Goal: Transaction & Acquisition: Purchase product/service

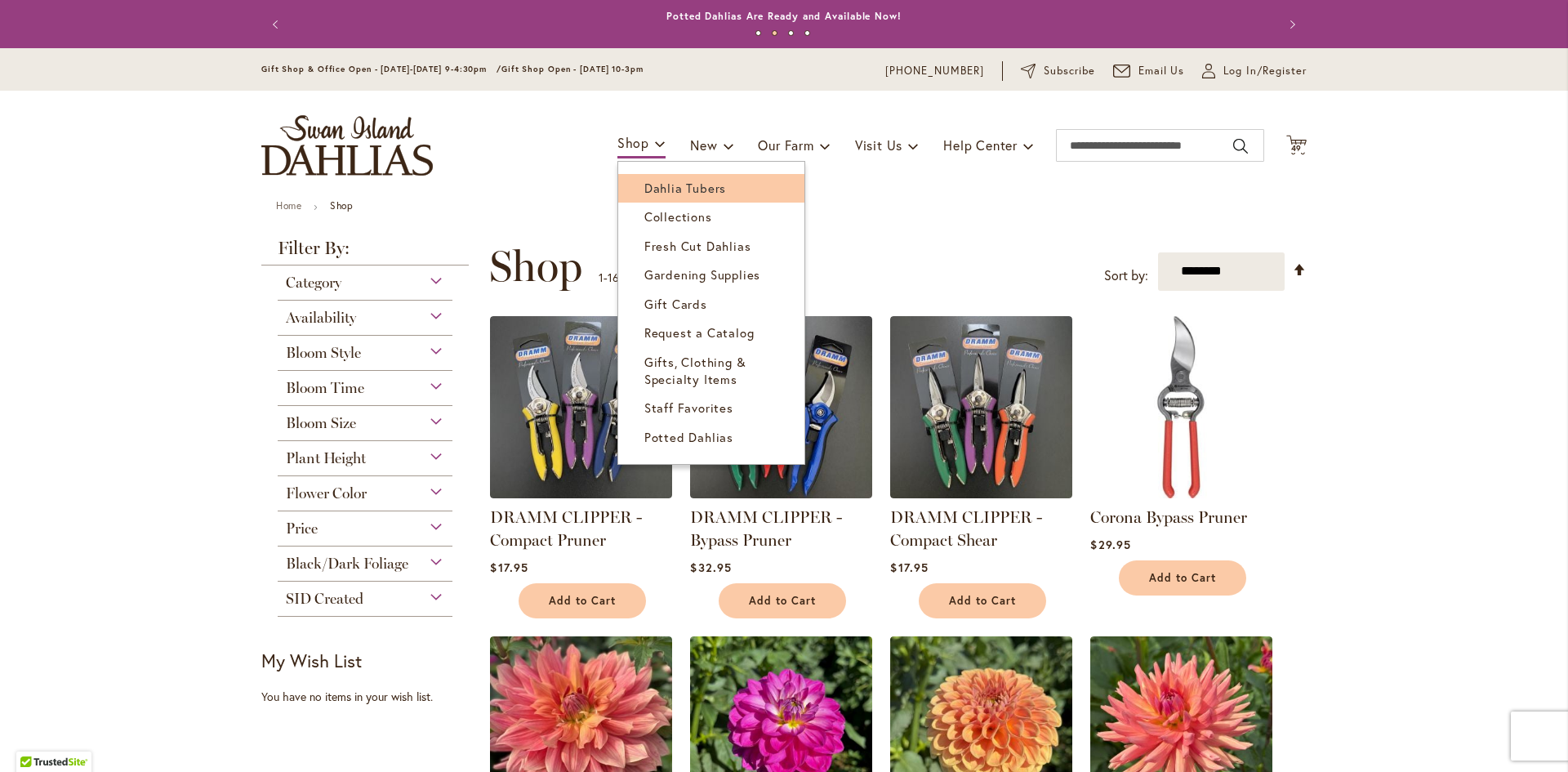
click at [682, 186] on span "Dahlia Tubers" at bounding box center [685, 188] width 81 height 17
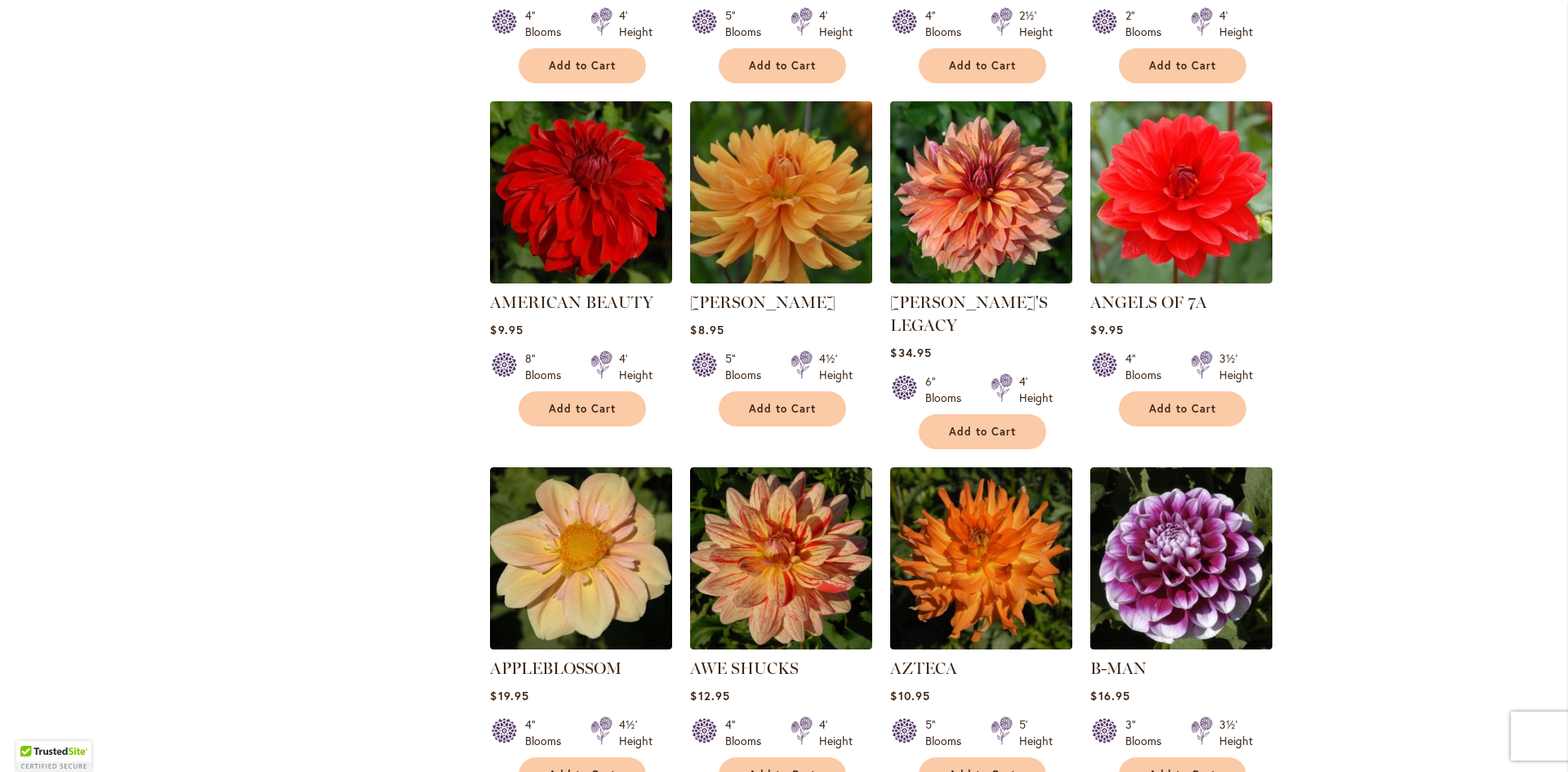
scroll to position [1225, 0]
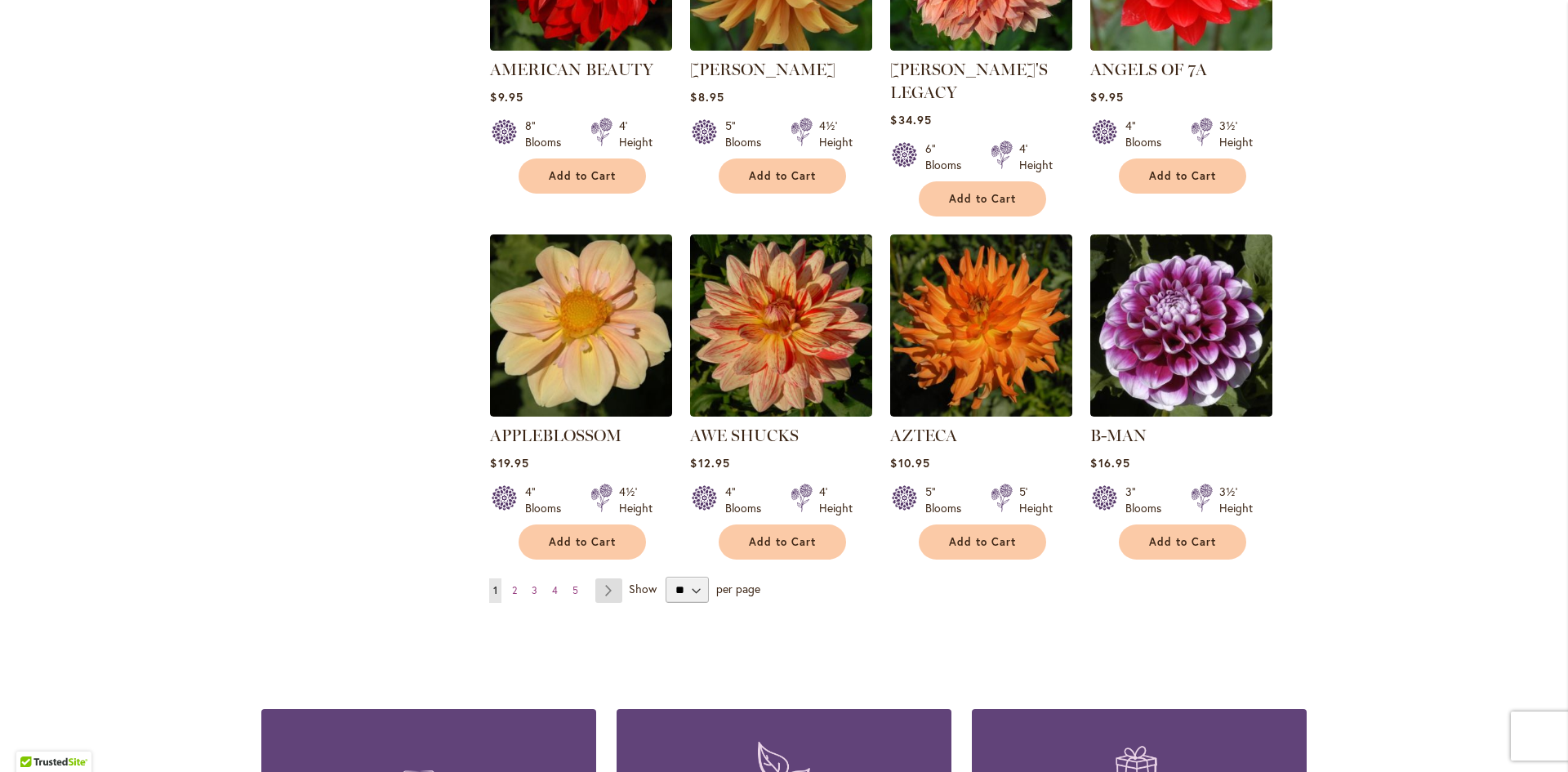
click at [602, 578] on link "Page Next" at bounding box center [609, 590] width 27 height 24
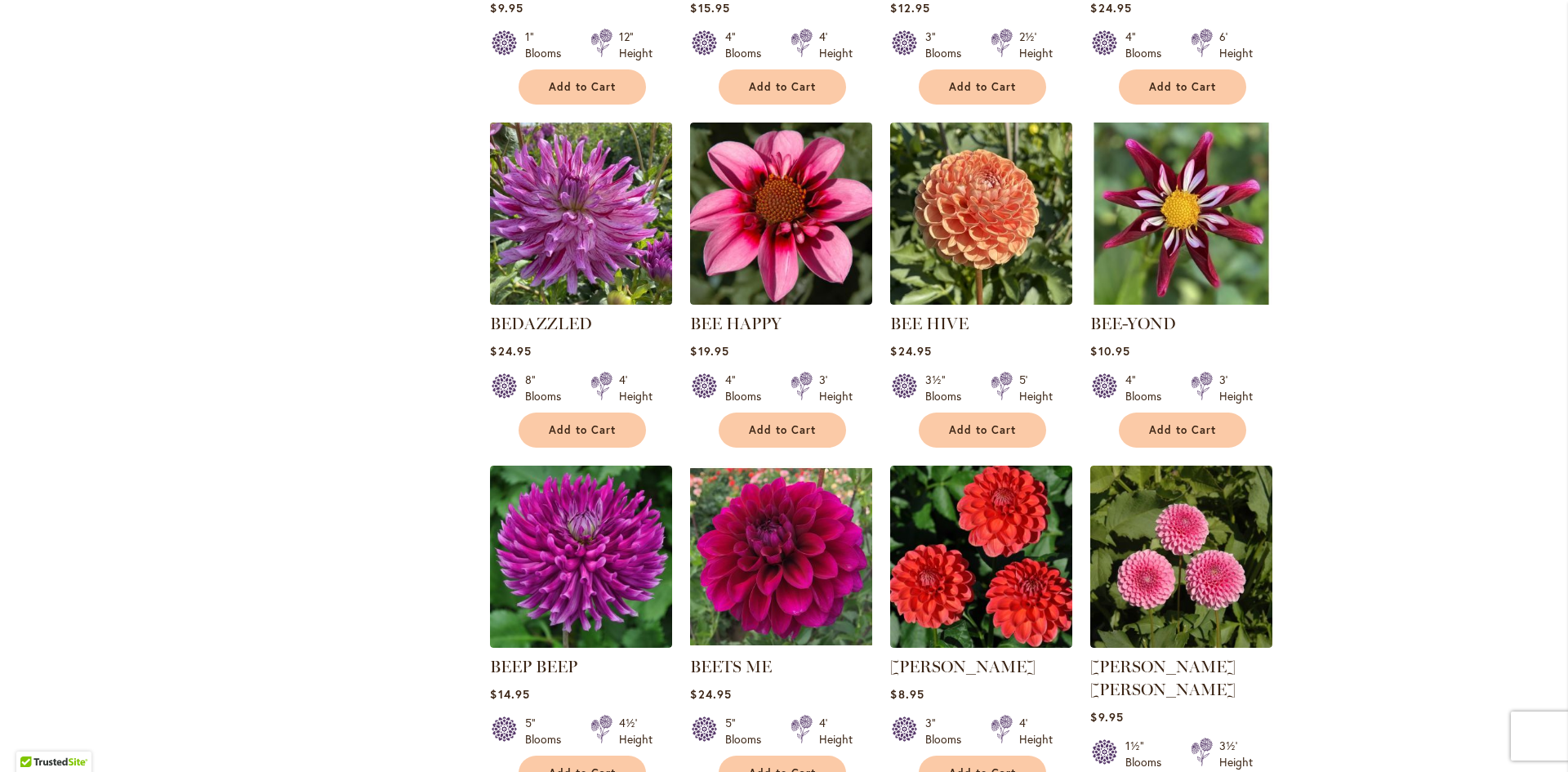
scroll to position [1062, 0]
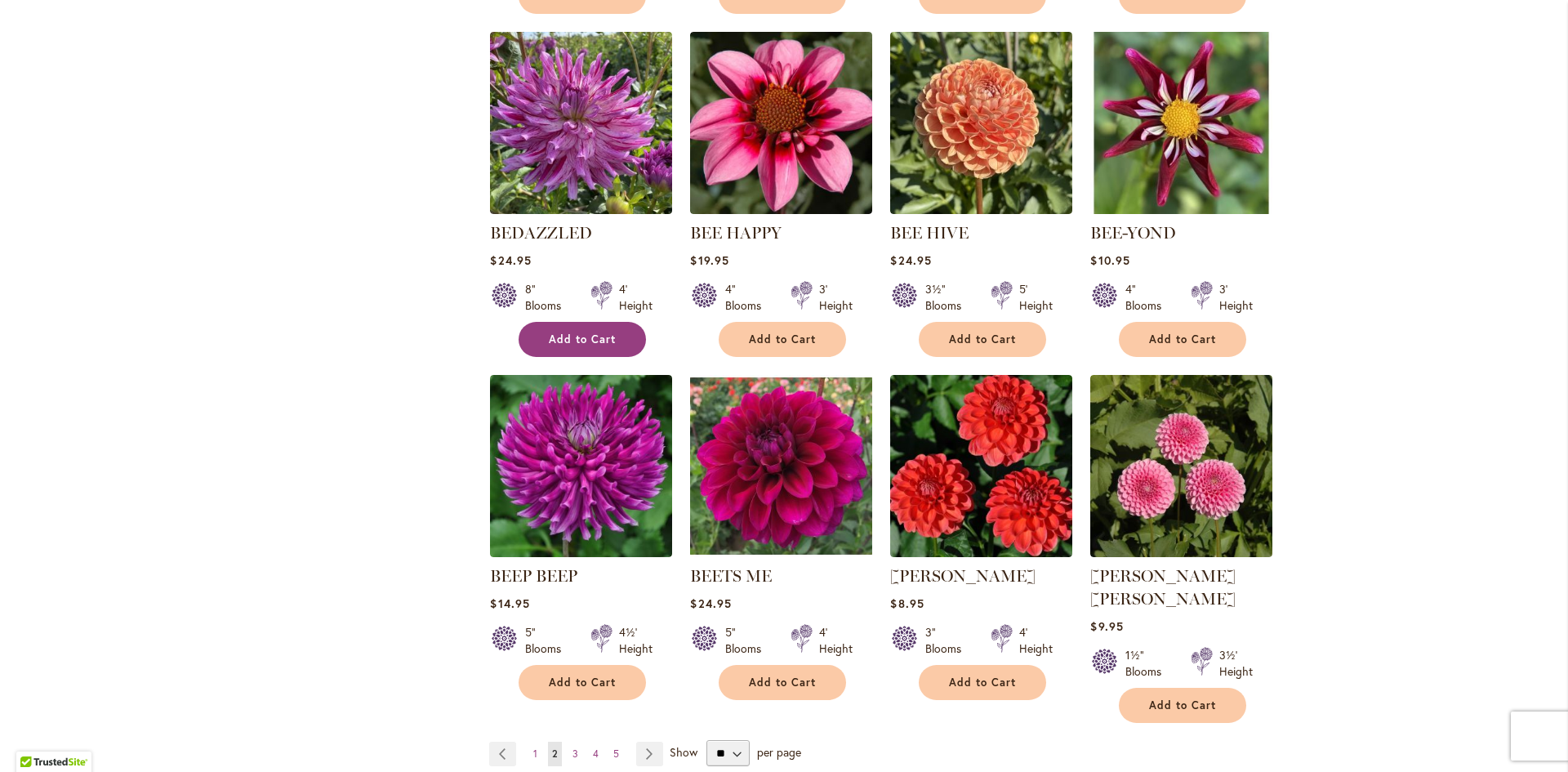
click at [583, 333] on span "Add to Cart" at bounding box center [582, 339] width 67 height 14
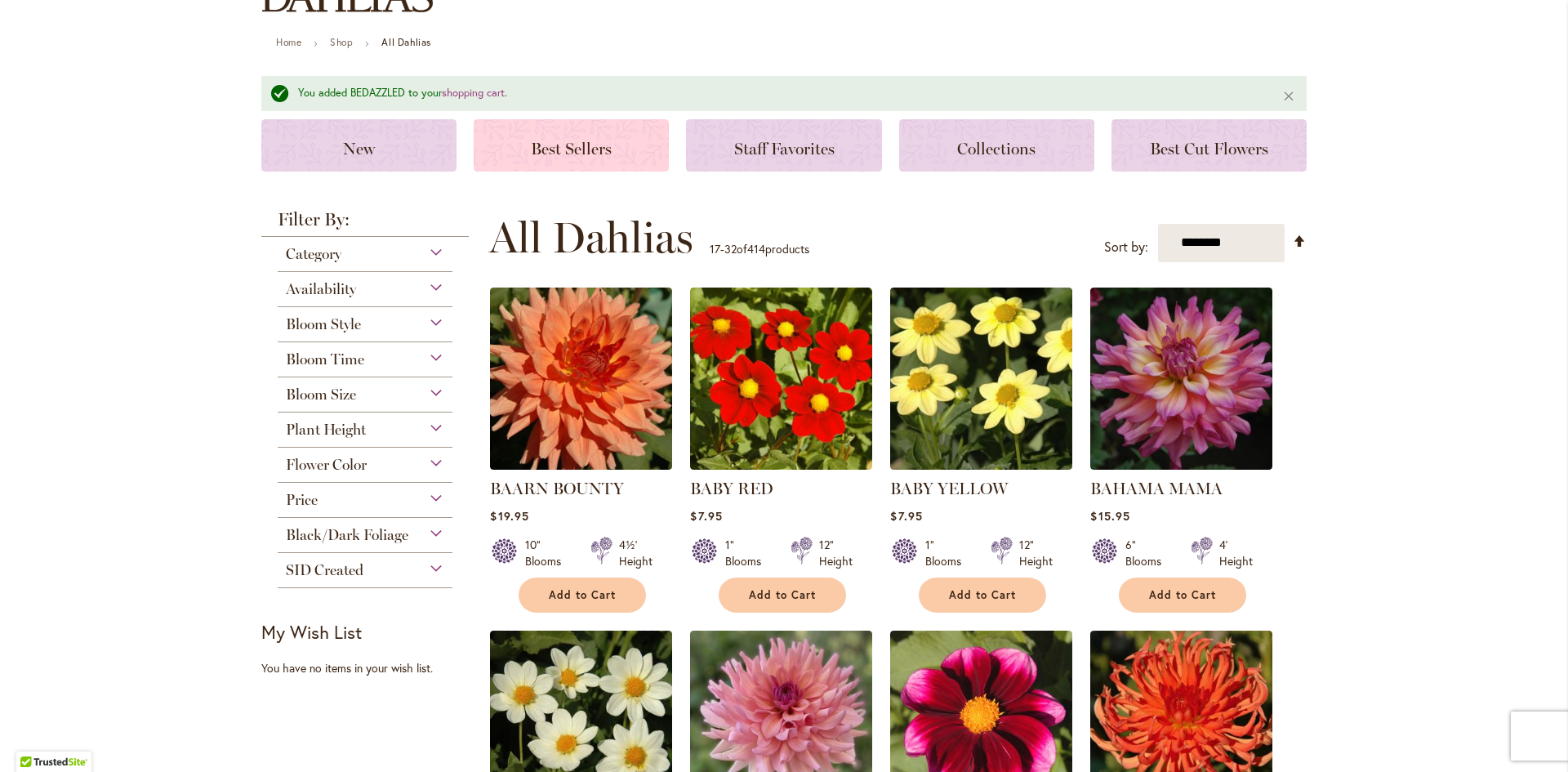
scroll to position [0, 0]
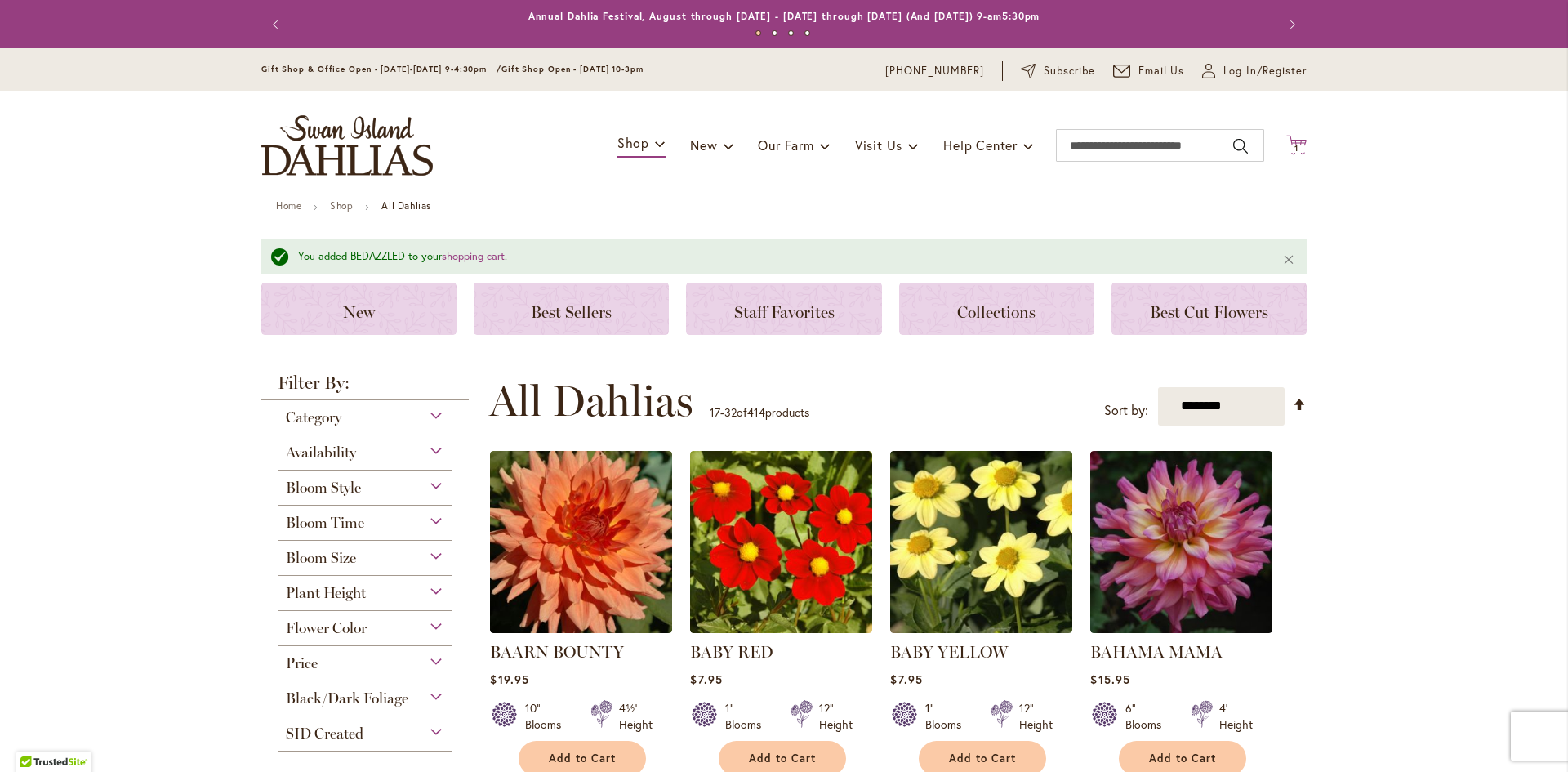
click at [1294, 147] on span "1" at bounding box center [1296, 148] width 4 height 11
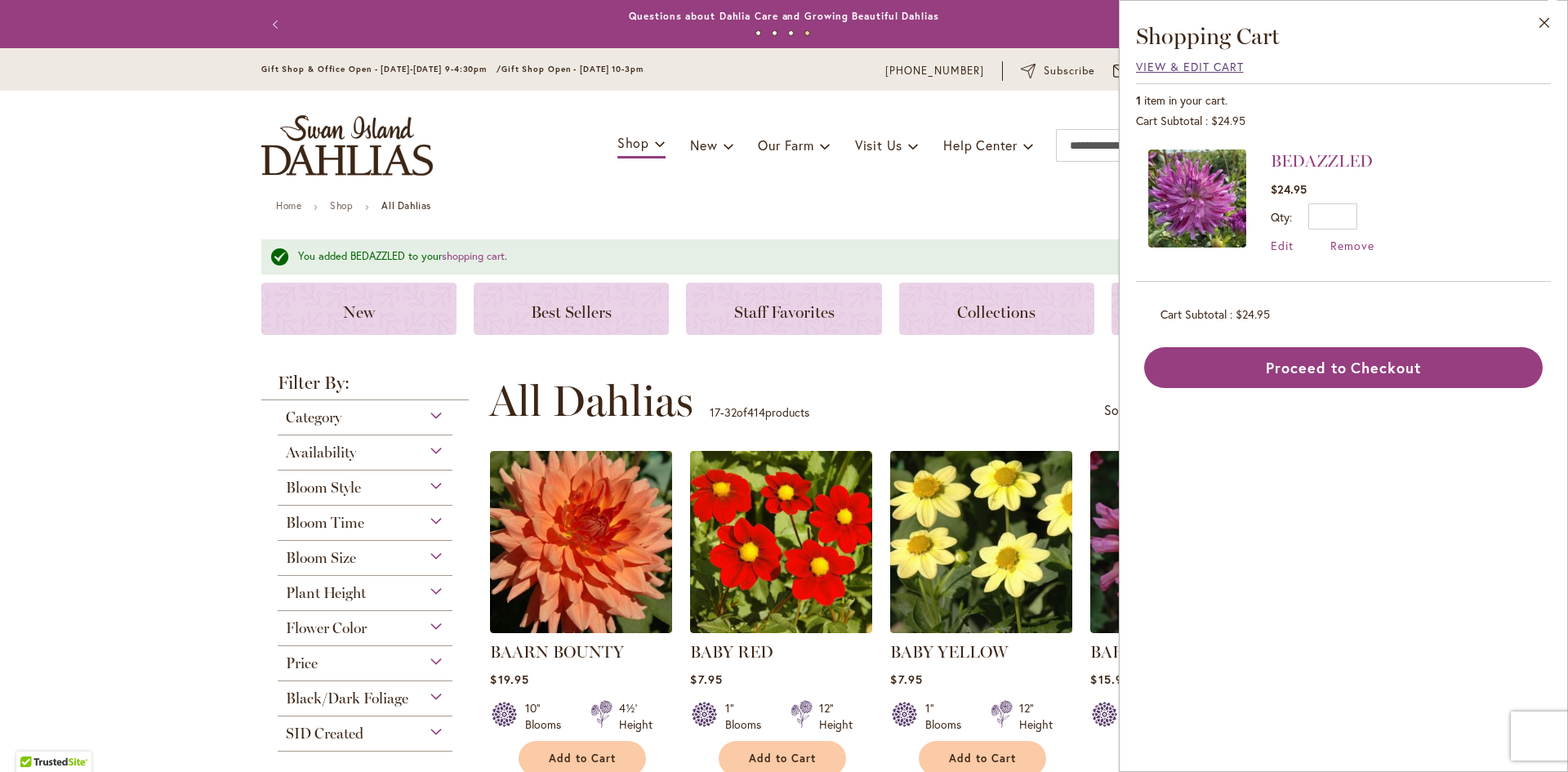
click at [1178, 68] on span "View & Edit Cart" at bounding box center [1190, 67] width 108 height 16
